Goal: Navigation & Orientation: Find specific page/section

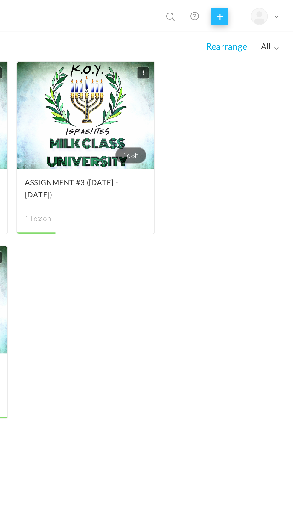
click at [256, 7] on button at bounding box center [254, 8] width 9 height 9
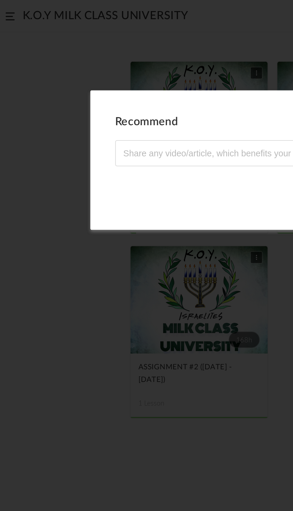
click at [42, 31] on section "Recommend Any video/article, which you found interesting and would benefit your…" at bounding box center [146, 255] width 293 height 511
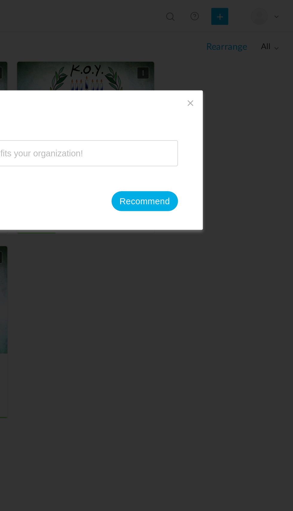
click at [241, 54] on span at bounding box center [239, 54] width 7 height 7
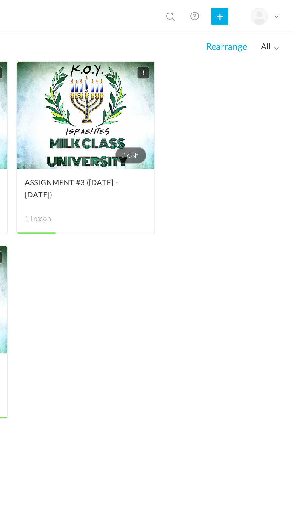
click at [281, 6] on div "My Profile University Settings Current Plan Billing Details Logout" at bounding box center [278, 8] width 15 height 9
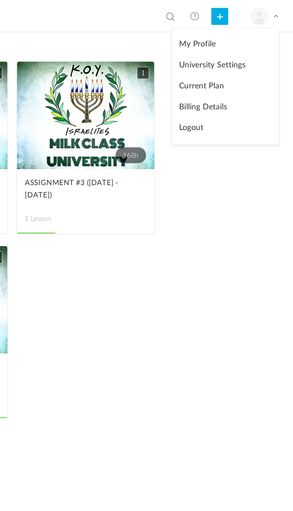
click at [268, 105] on div "168h Edit Delete Move to draft Remove Progress ASSIGNMENT #4 ([DATE] - [DATE]) …" at bounding box center [146, 271] width 293 height 478
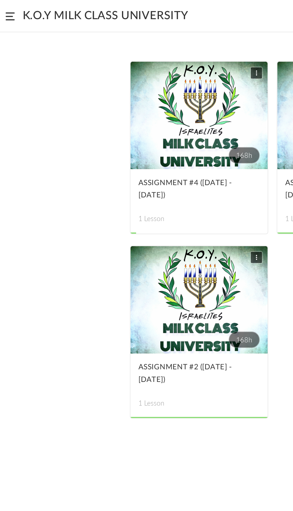
click at [5, 10] on span at bounding box center [5, 9] width 5 height 4
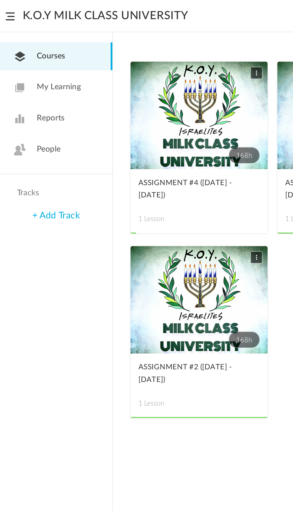
click at [48, 82] on link "People" at bounding box center [30, 79] width 60 height 15
